Goal: Navigation & Orientation: Find specific page/section

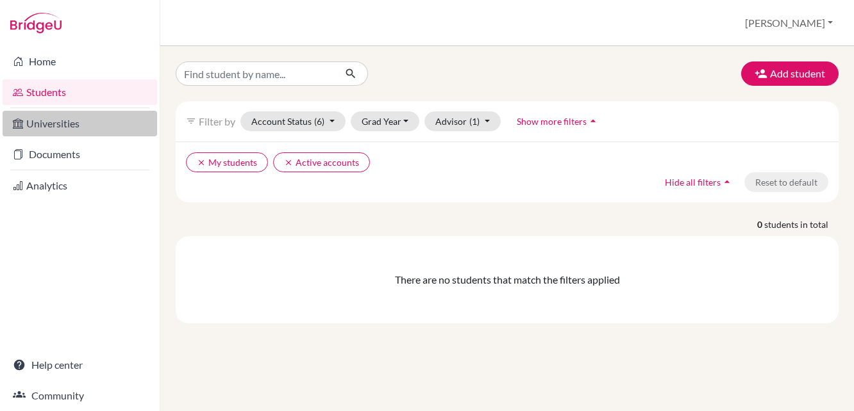
click at [78, 128] on link "Universities" at bounding box center [80, 124] width 154 height 26
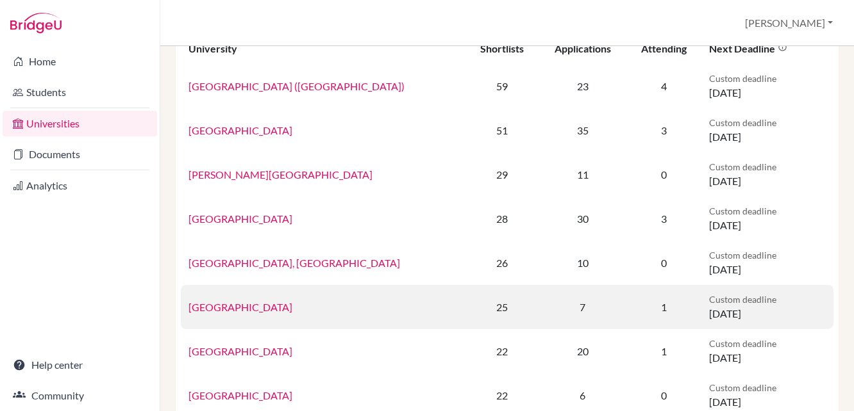
scroll to position [183, 0]
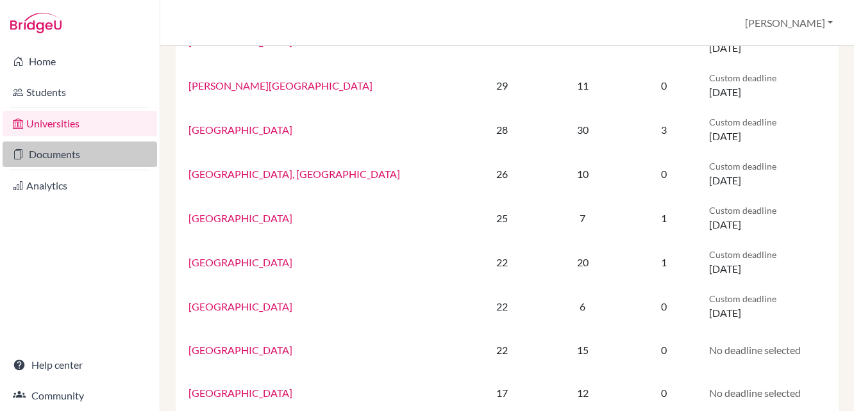
click at [57, 156] on link "Documents" at bounding box center [80, 155] width 154 height 26
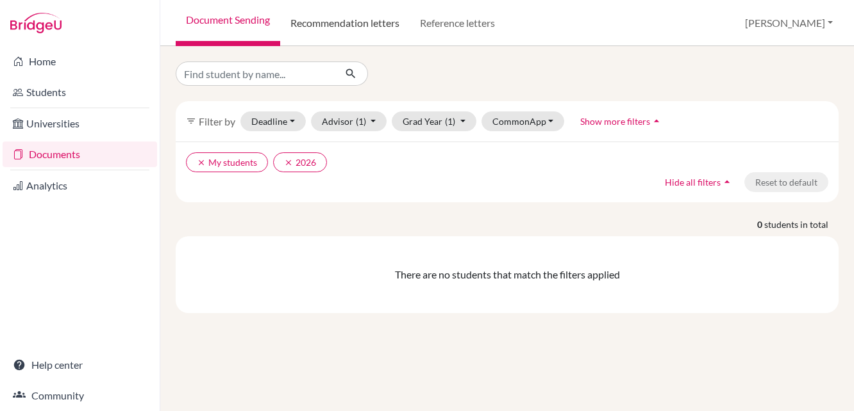
click at [342, 22] on link "Recommendation letters" at bounding box center [344, 23] width 129 height 46
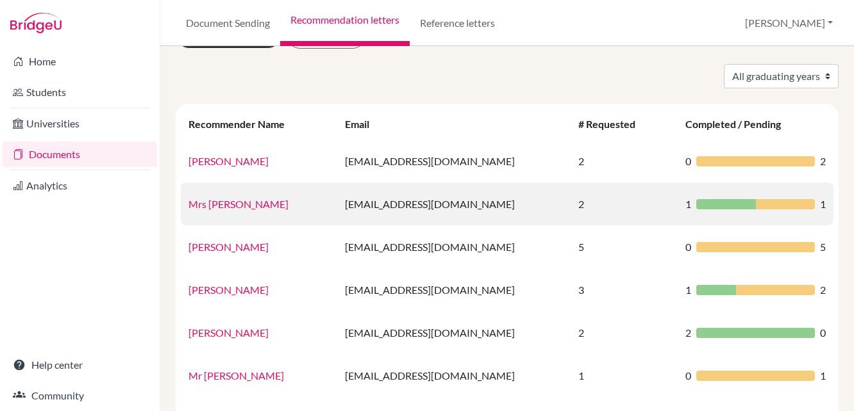
scroll to position [233, 0]
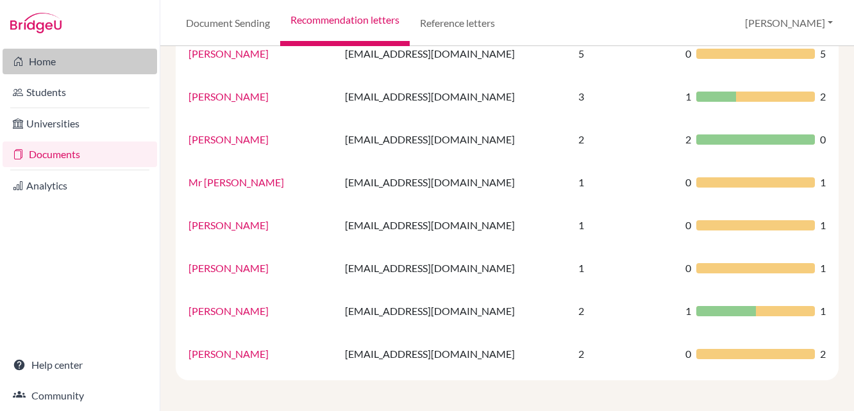
click at [49, 61] on link "Home" at bounding box center [80, 62] width 154 height 26
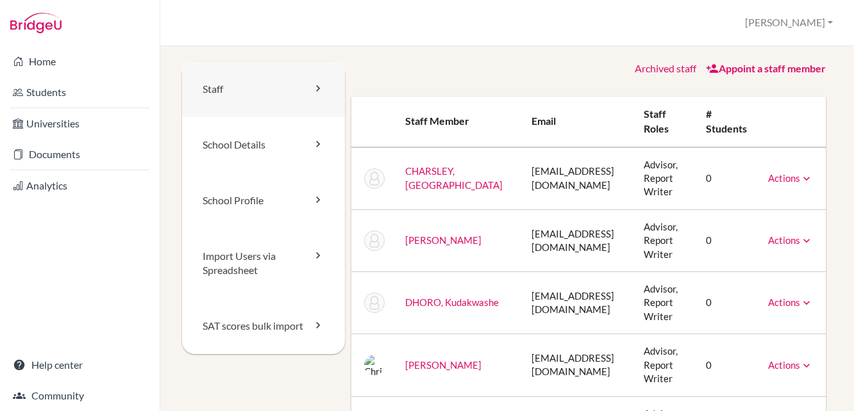
click at [216, 87] on link "Staff" at bounding box center [263, 90] width 163 height 56
